Goal: Task Accomplishment & Management: Use online tool/utility

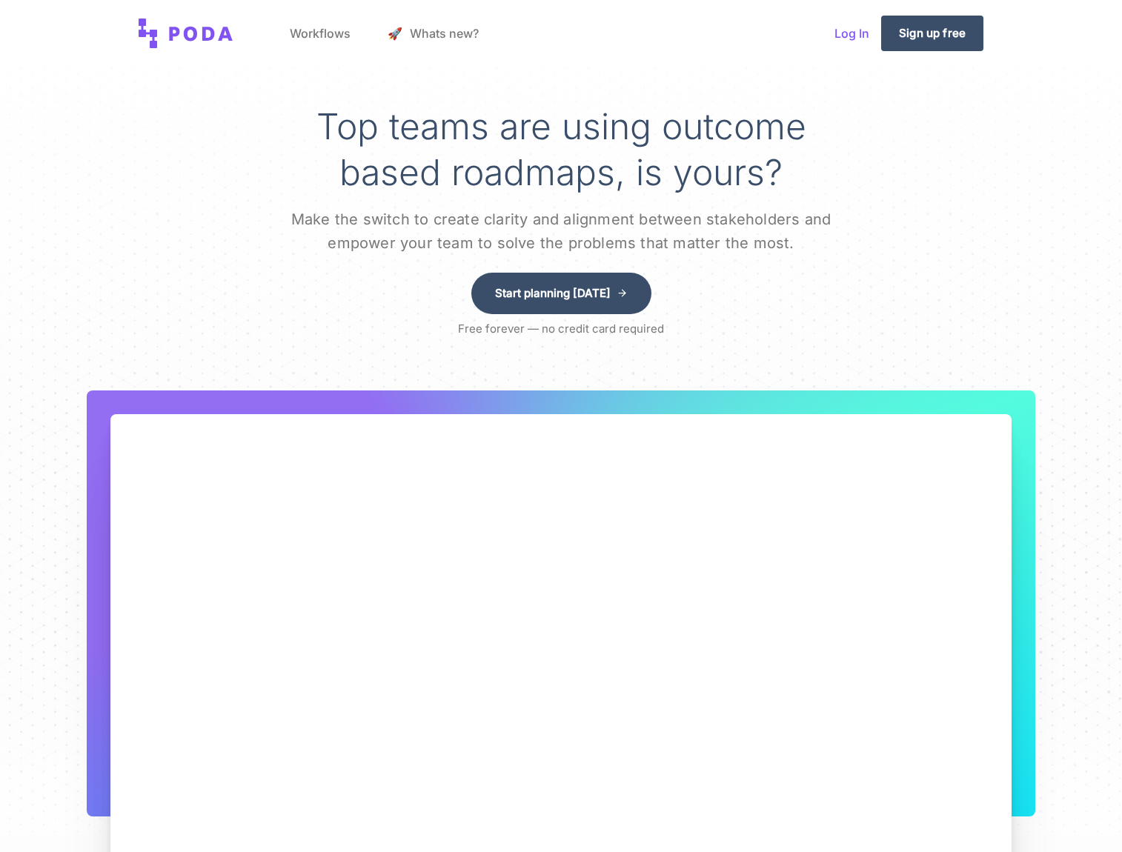
click at [849, 33] on link "Log In" at bounding box center [852, 33] width 59 height 56
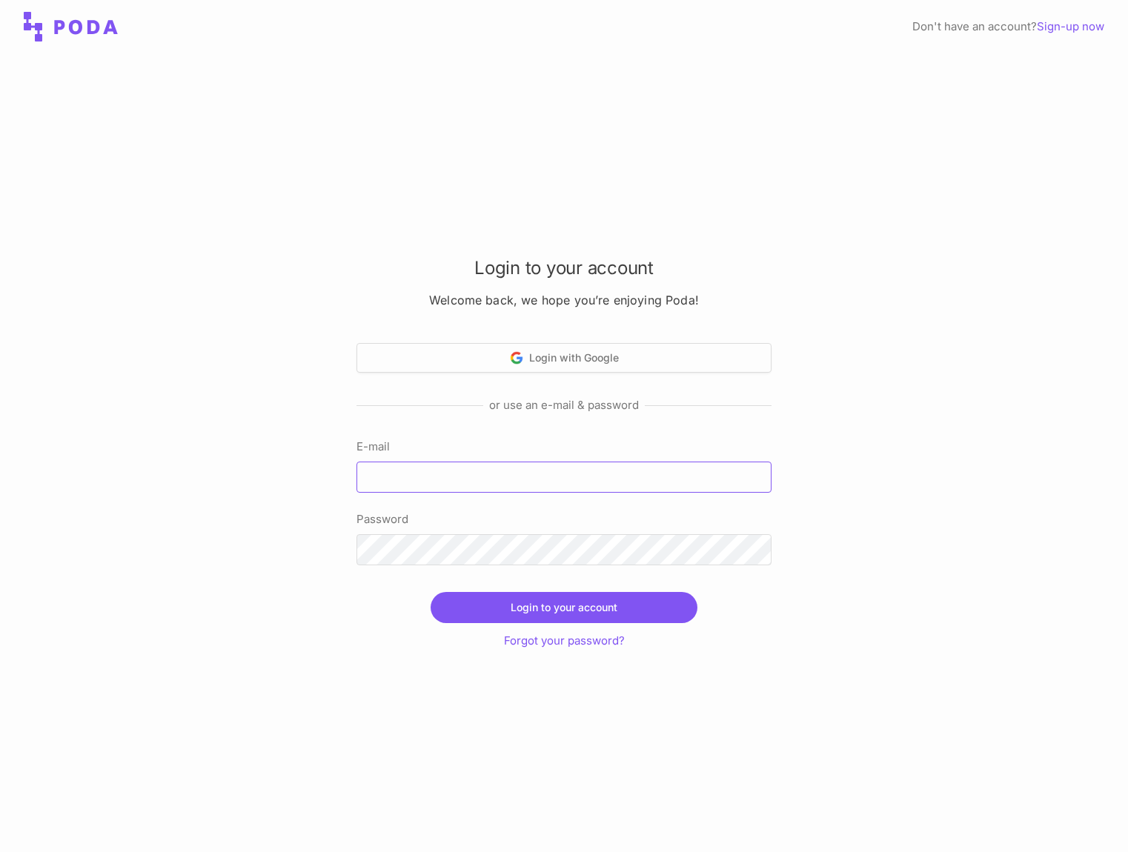
type input "[EMAIL_ADDRESS][DOMAIN_NAME]"
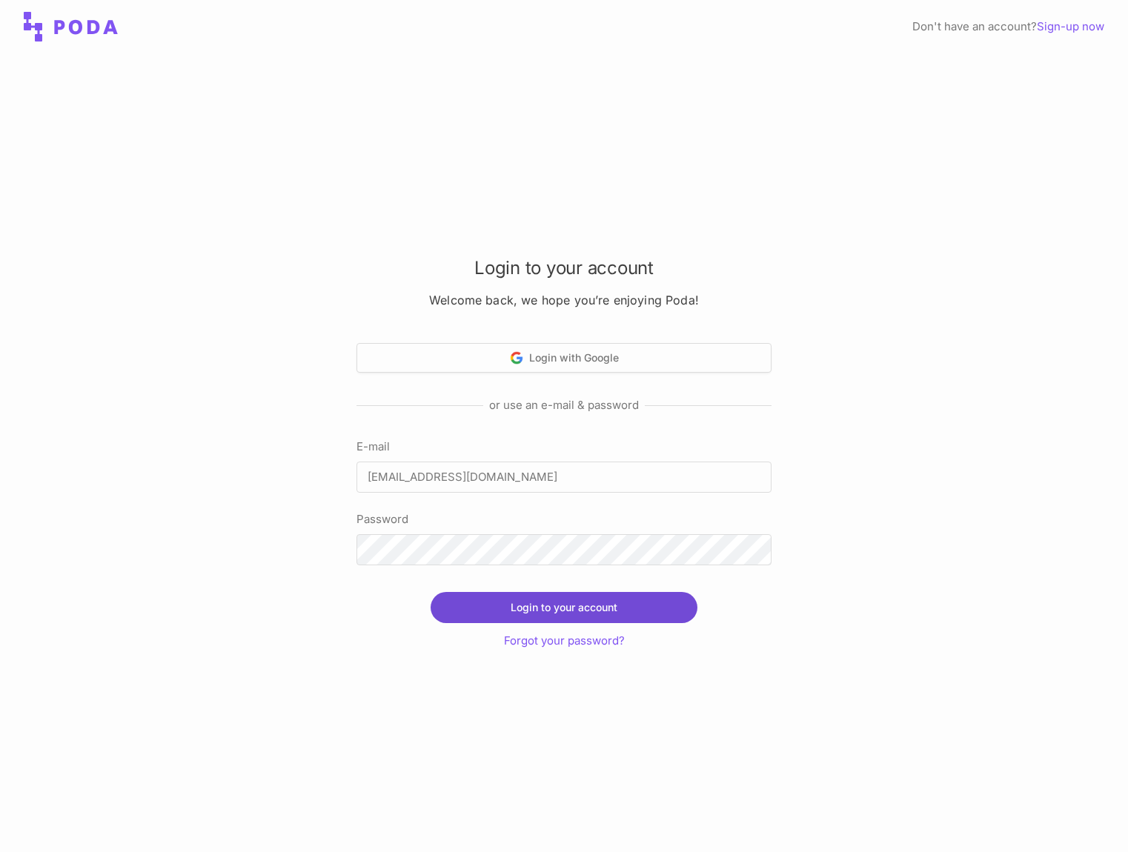
click at [555, 607] on button "Login to your account" at bounding box center [564, 607] width 267 height 31
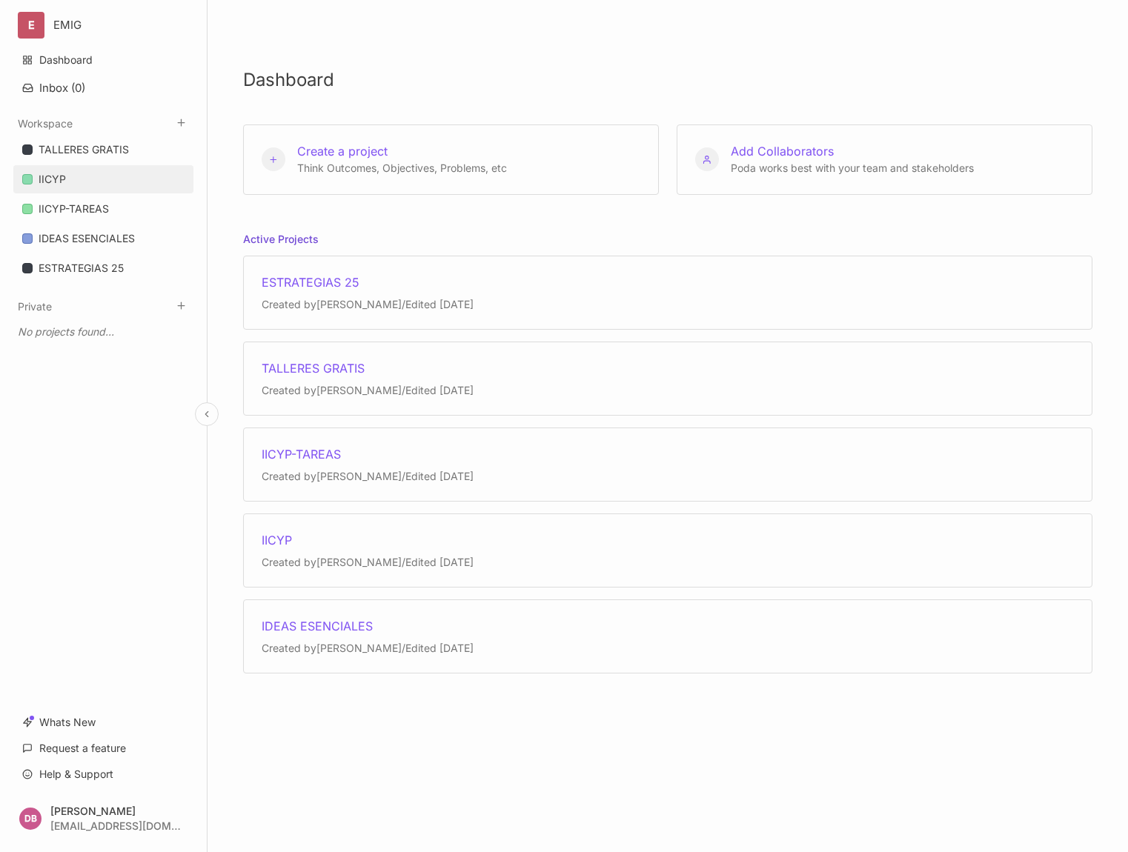
click at [53, 176] on div "IICYP" at bounding box center [52, 179] width 27 height 18
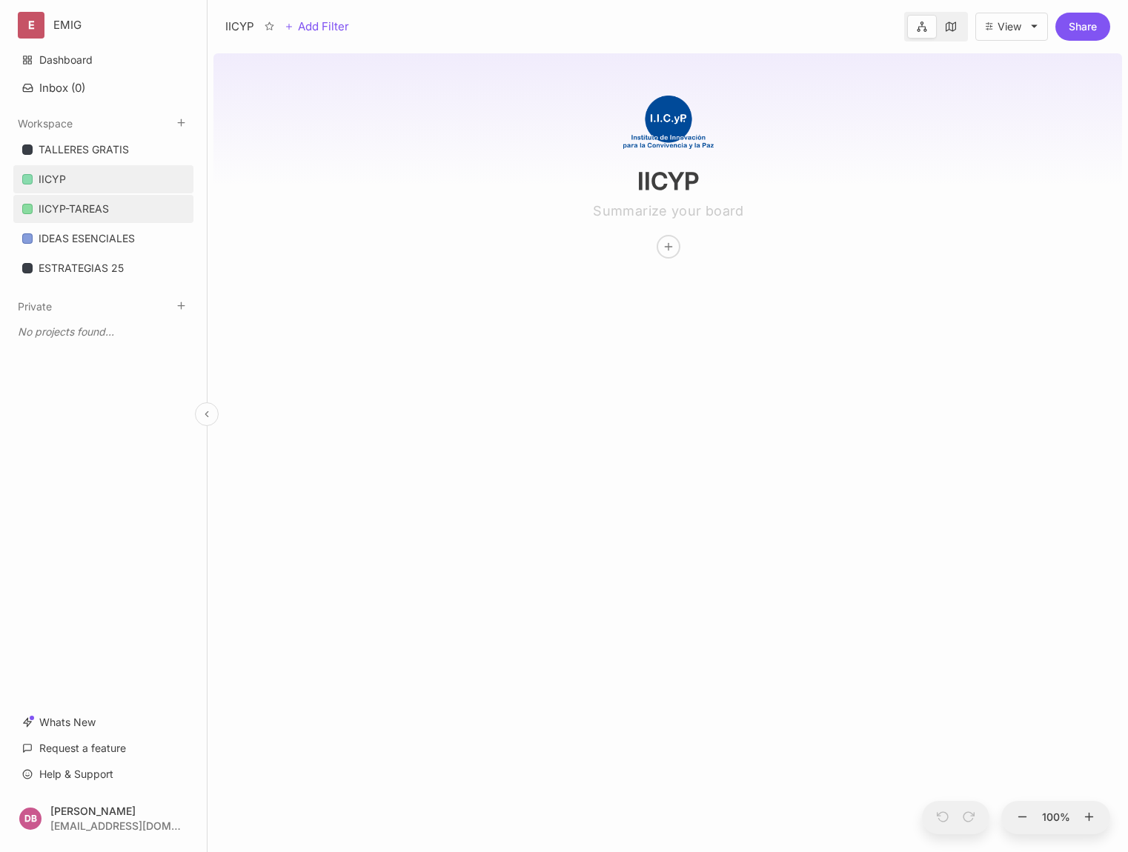
click at [62, 208] on div "IICYP-TAREAS" at bounding box center [74, 209] width 70 height 18
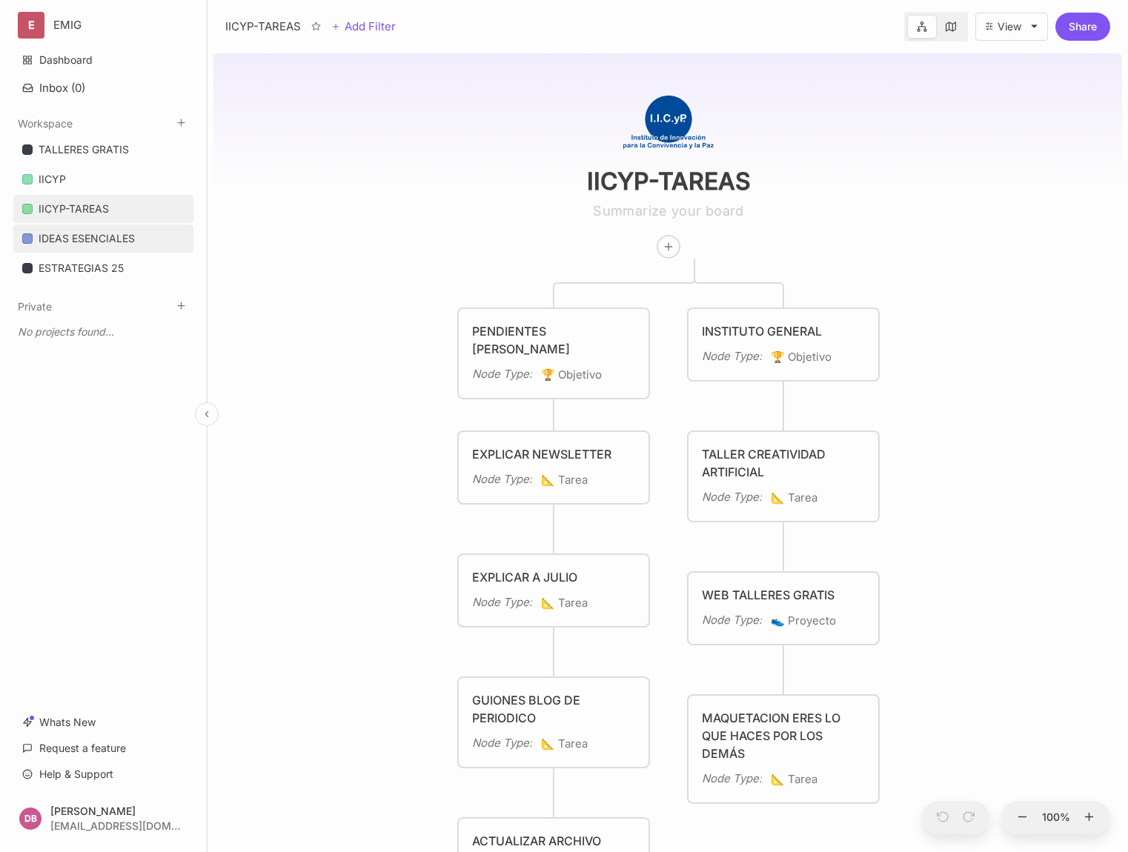
click at [62, 238] on div "IDEAS ESENCIALES" at bounding box center [87, 239] width 96 height 18
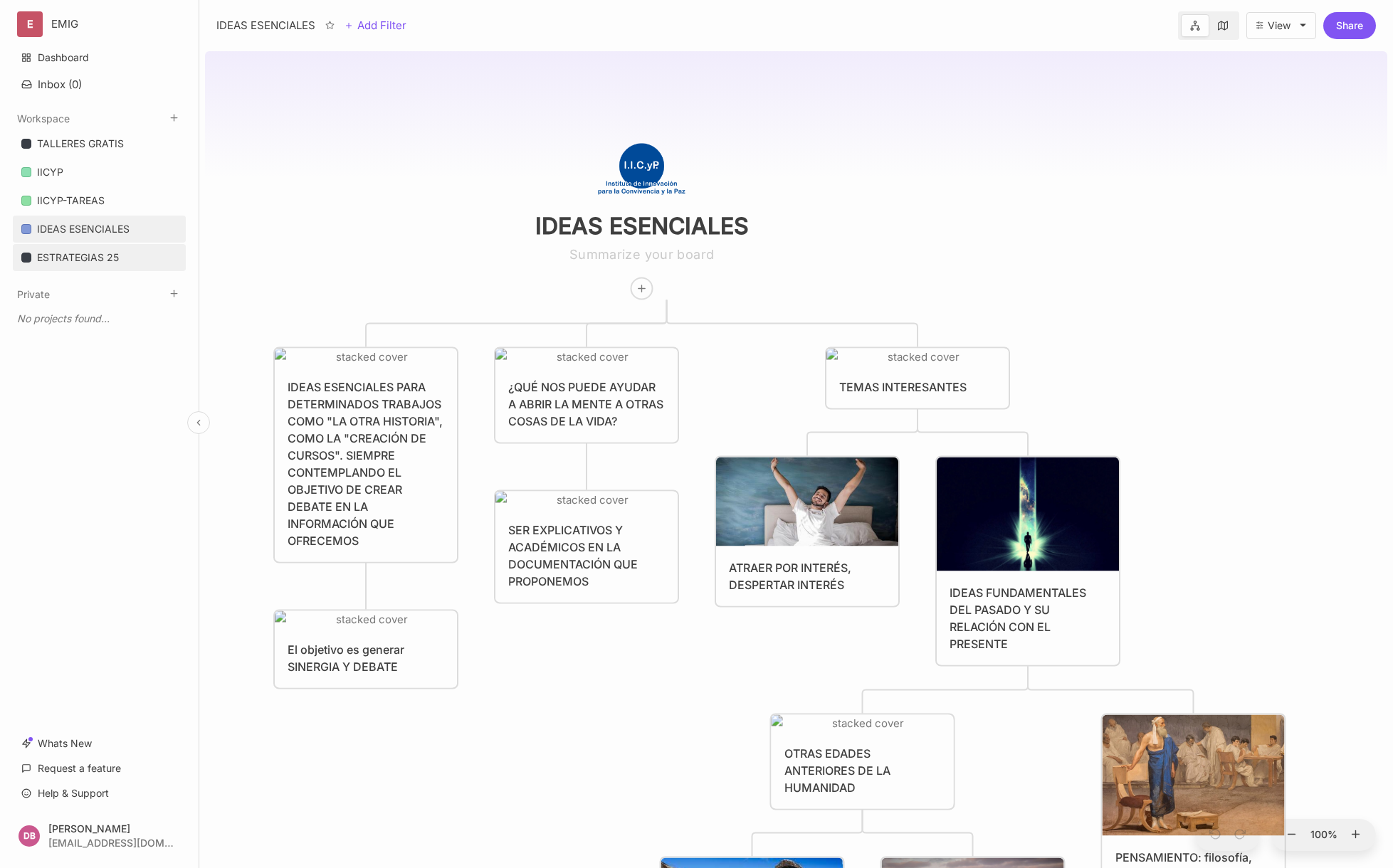
click at [106, 257] on div "ESTRATEGIAS 25" at bounding box center [78, 257] width 82 height 17
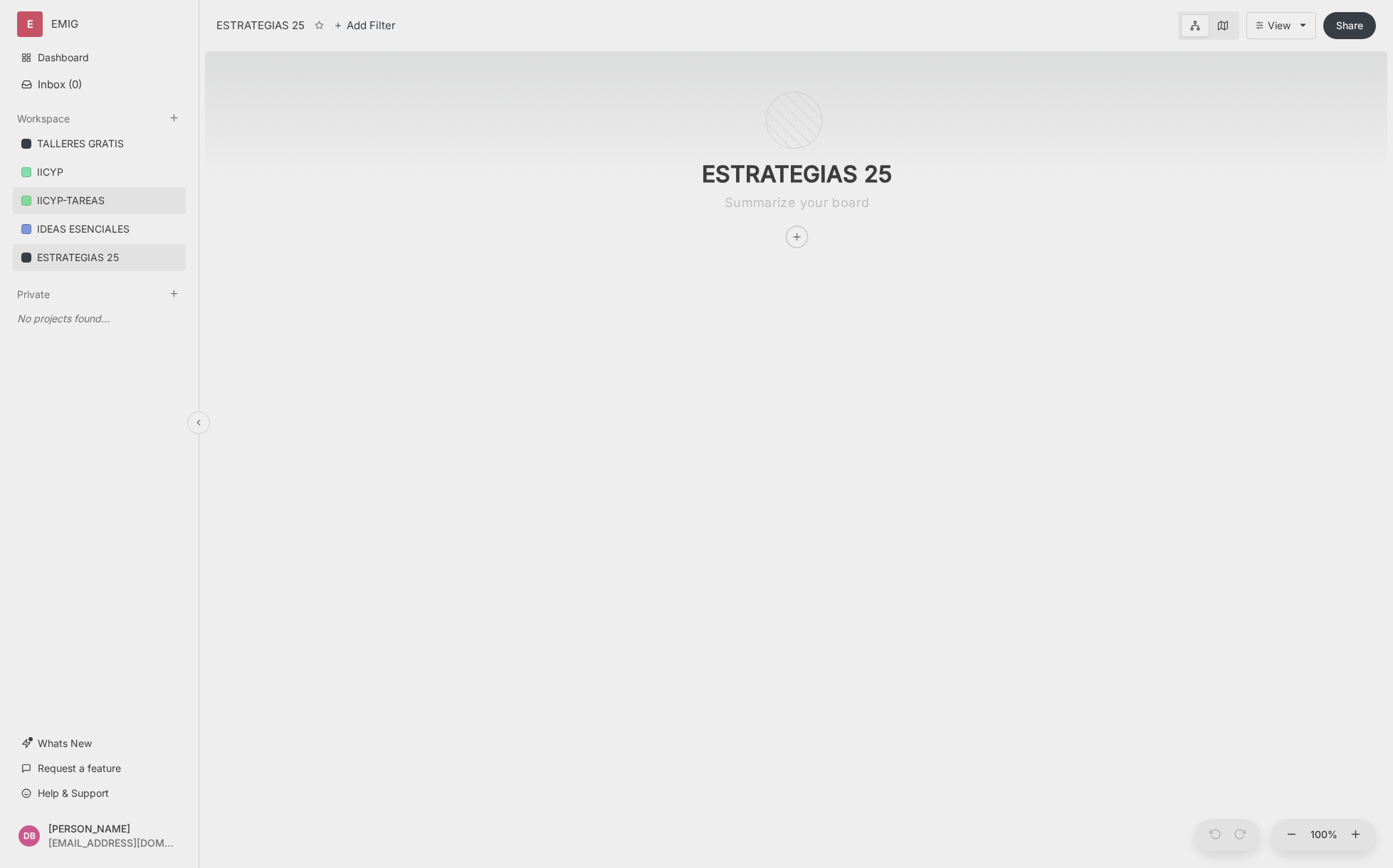
click at [81, 196] on div "IICYP-TAREAS" at bounding box center [71, 201] width 67 height 17
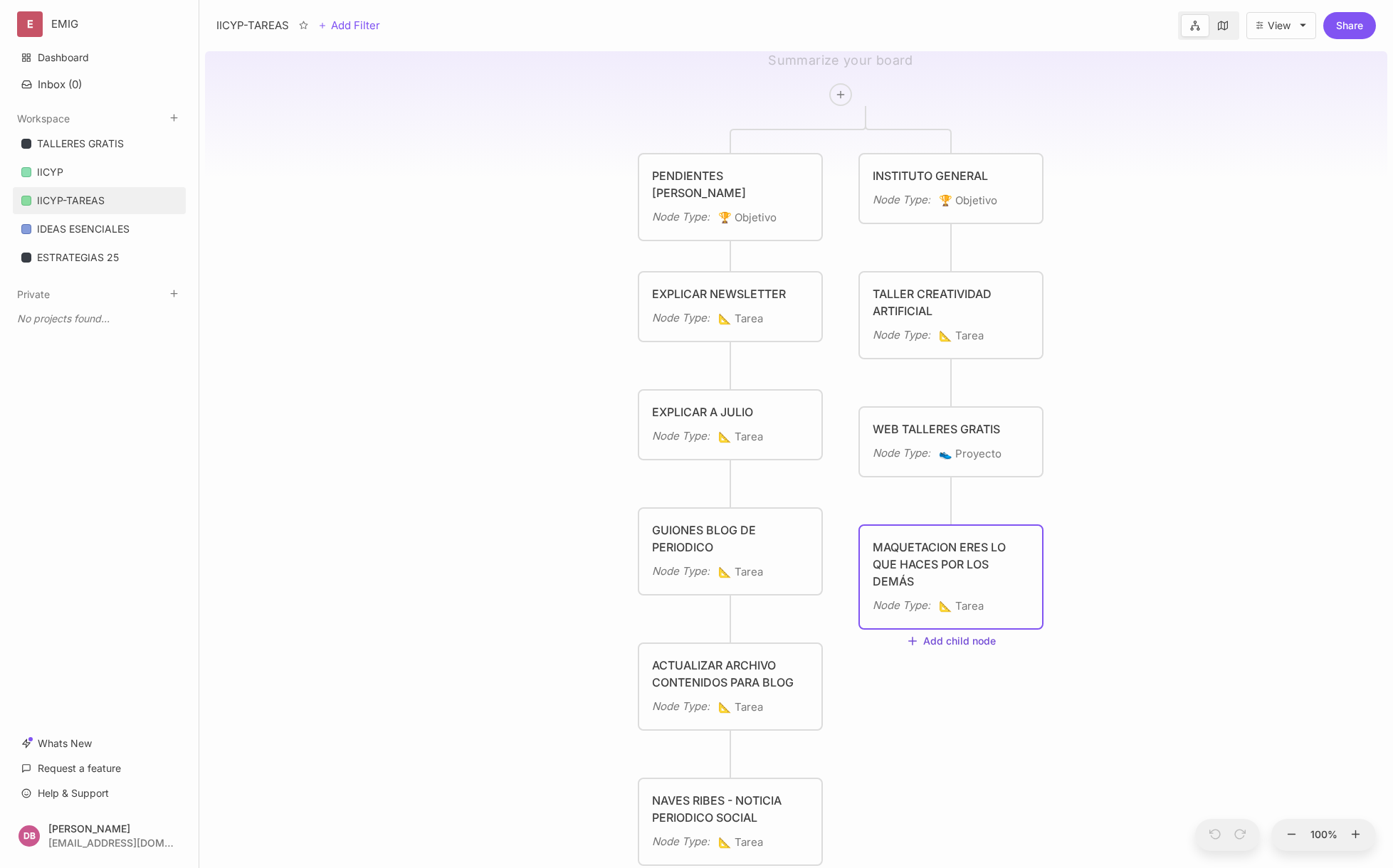
click at [955, 645] on button "Add child node" at bounding box center [950, 641] width 89 height 12
click at [946, 763] on span "📐 Tarea" at bounding box center [927, 766] width 41 height 17
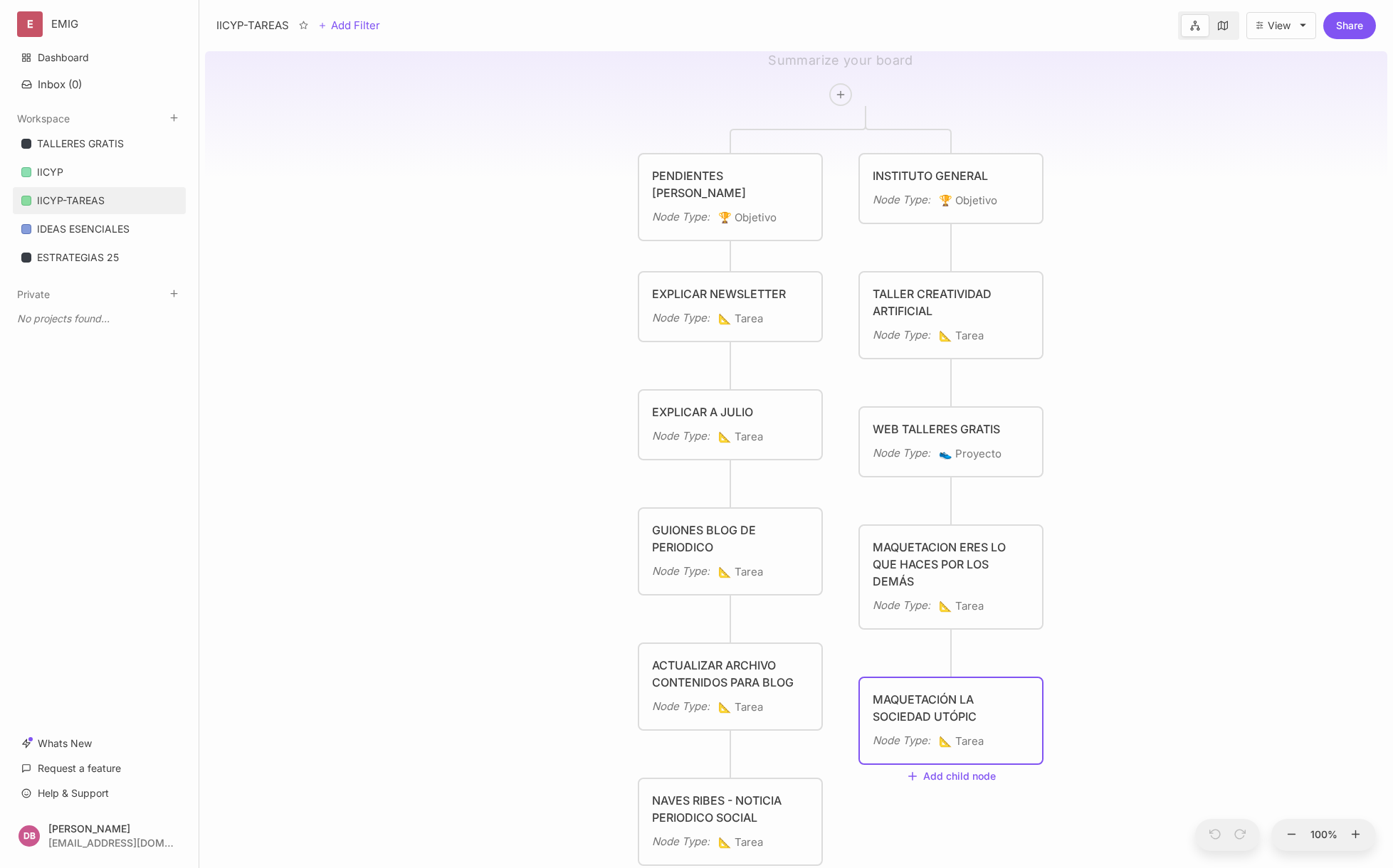
type textarea "MAQUETACIÓN LA SOCIEDAD UTÓPICA"
click at [1077, 725] on div "IICYP-TAREAS PENDIENTES [PERSON_NAME] Node Type : 🏆 Objetivo INSTITUTO GENERAL …" at bounding box center [795, 456] width 1183 height 823
